Goal: Task Accomplishment & Management: Manage account settings

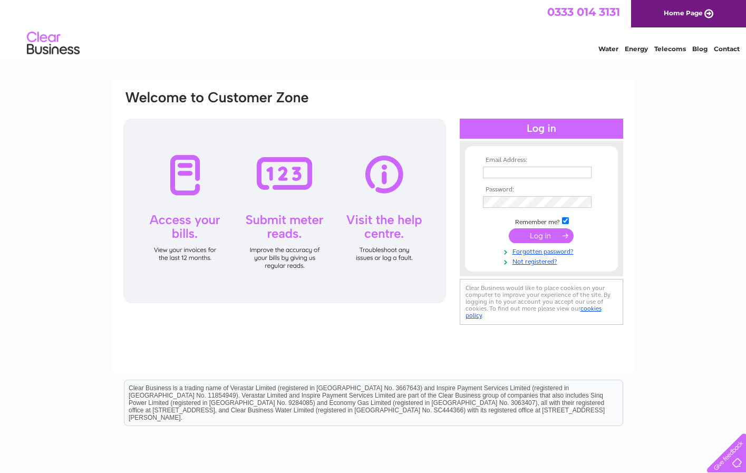
click at [502, 176] on input "text" at bounding box center [537, 173] width 109 height 12
type input "[PERSON_NAME][EMAIL_ADDRESS][PERSON_NAME][DOMAIN_NAME]"
click at [537, 233] on input "submit" at bounding box center [541, 236] width 65 height 15
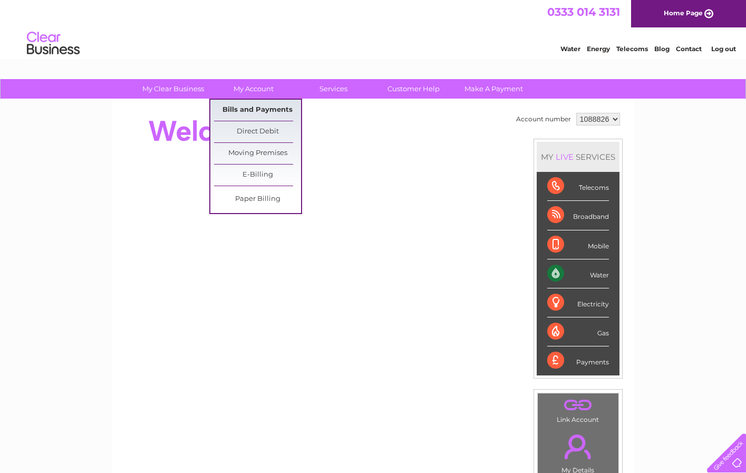
click at [270, 107] on link "Bills and Payments" at bounding box center [257, 110] width 87 height 21
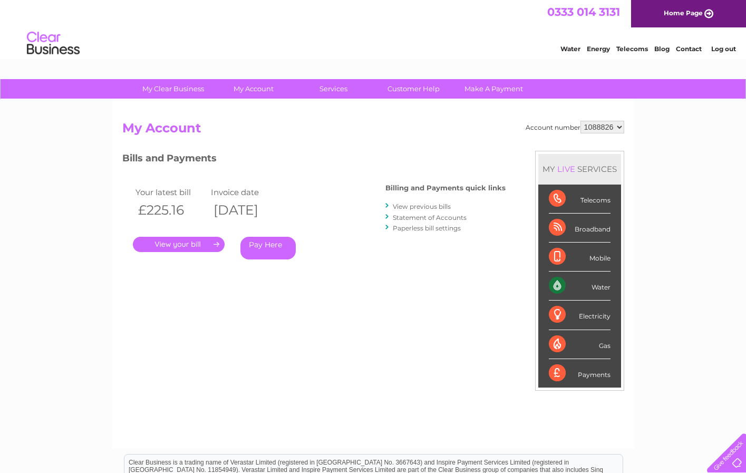
click at [169, 245] on link "." at bounding box center [179, 244] width 92 height 15
click at [412, 207] on link "View previous bills" at bounding box center [422, 206] width 58 height 8
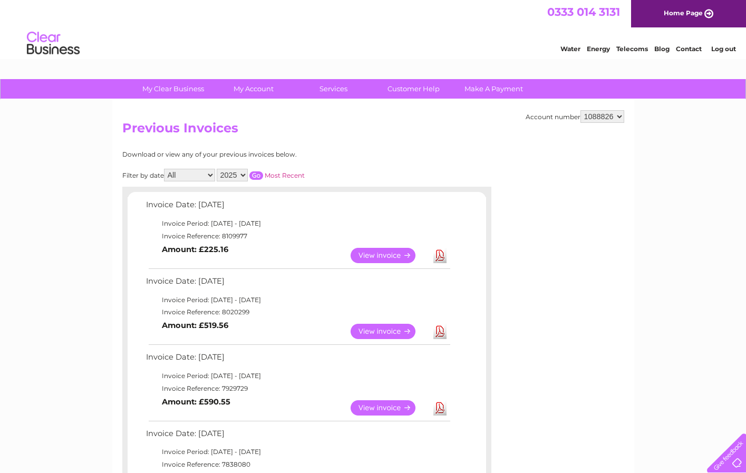
click at [438, 252] on link "Download" at bounding box center [439, 255] width 13 height 15
